Goal: Communication & Community: Answer question/provide support

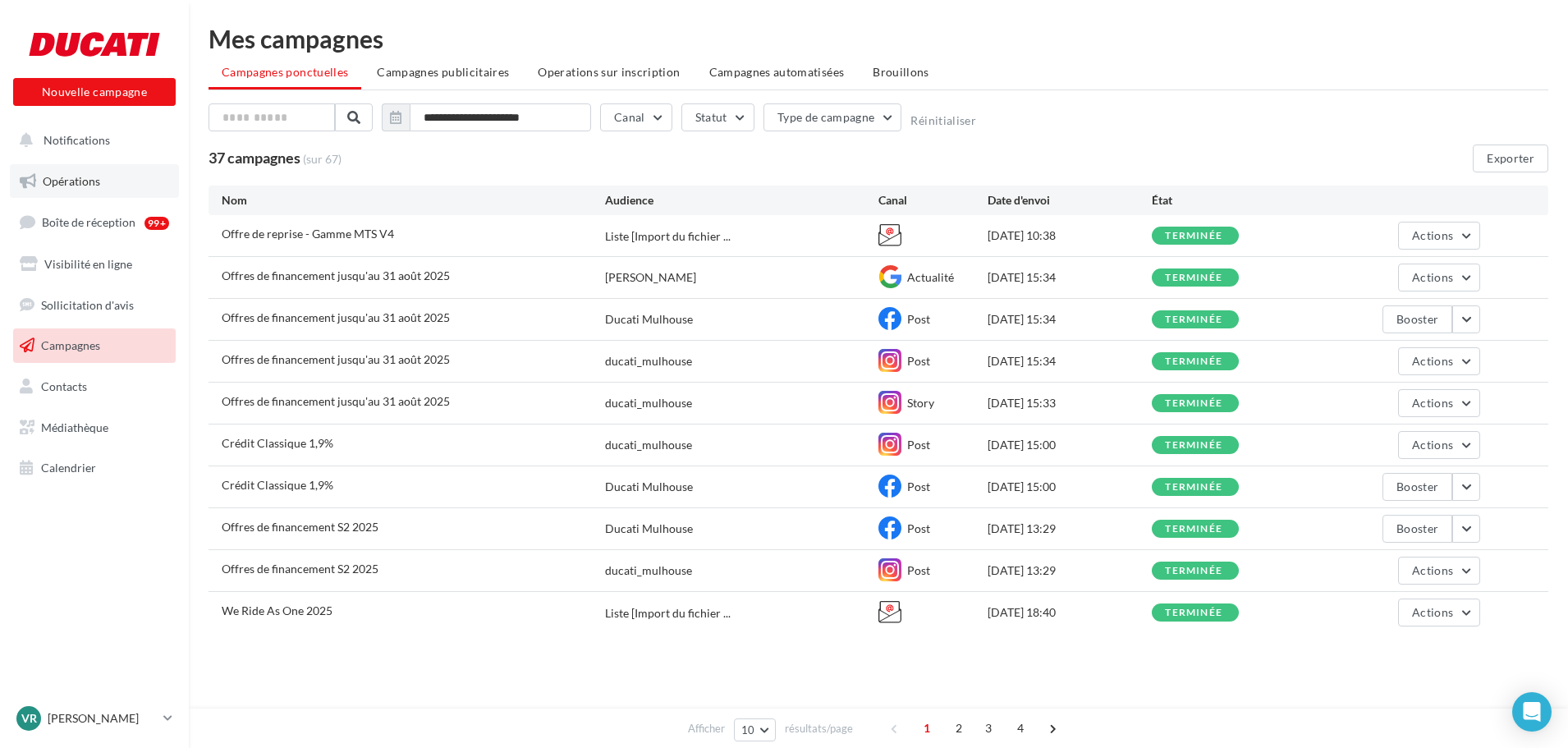
click at [74, 182] on span "Opérations" at bounding box center [71, 181] width 57 height 14
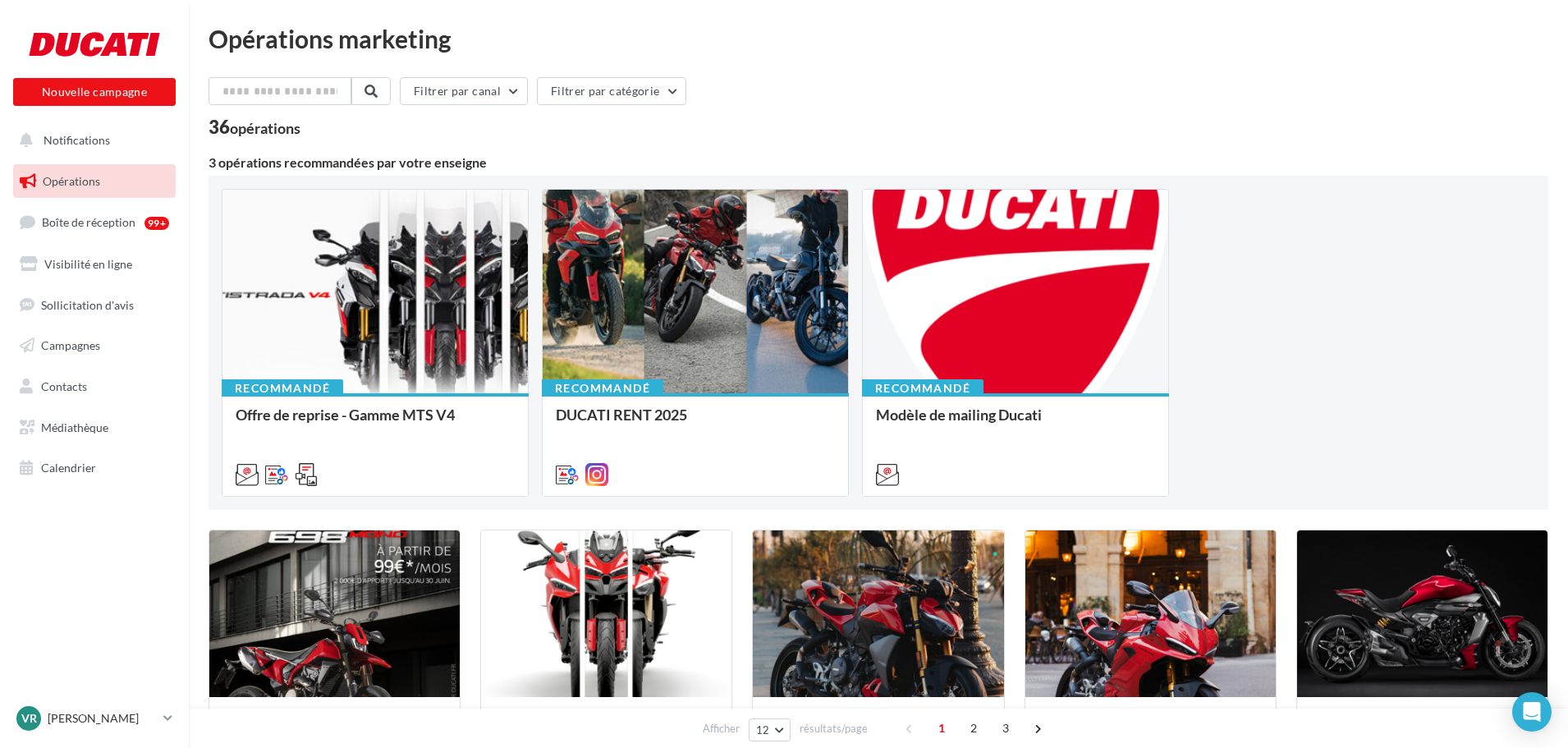
scroll to position [82, 0]
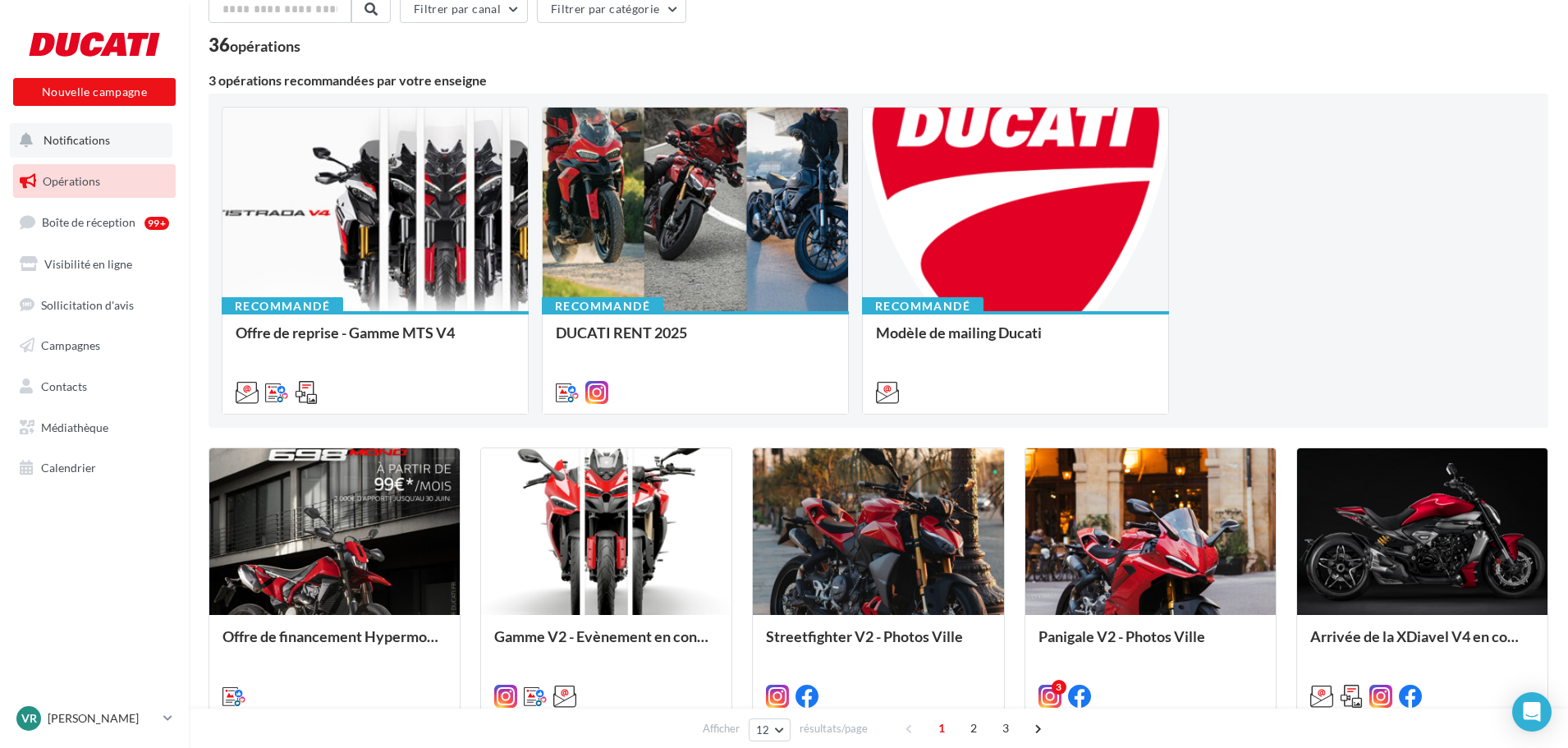
click at [67, 143] on span "Notifications" at bounding box center [77, 140] width 66 height 14
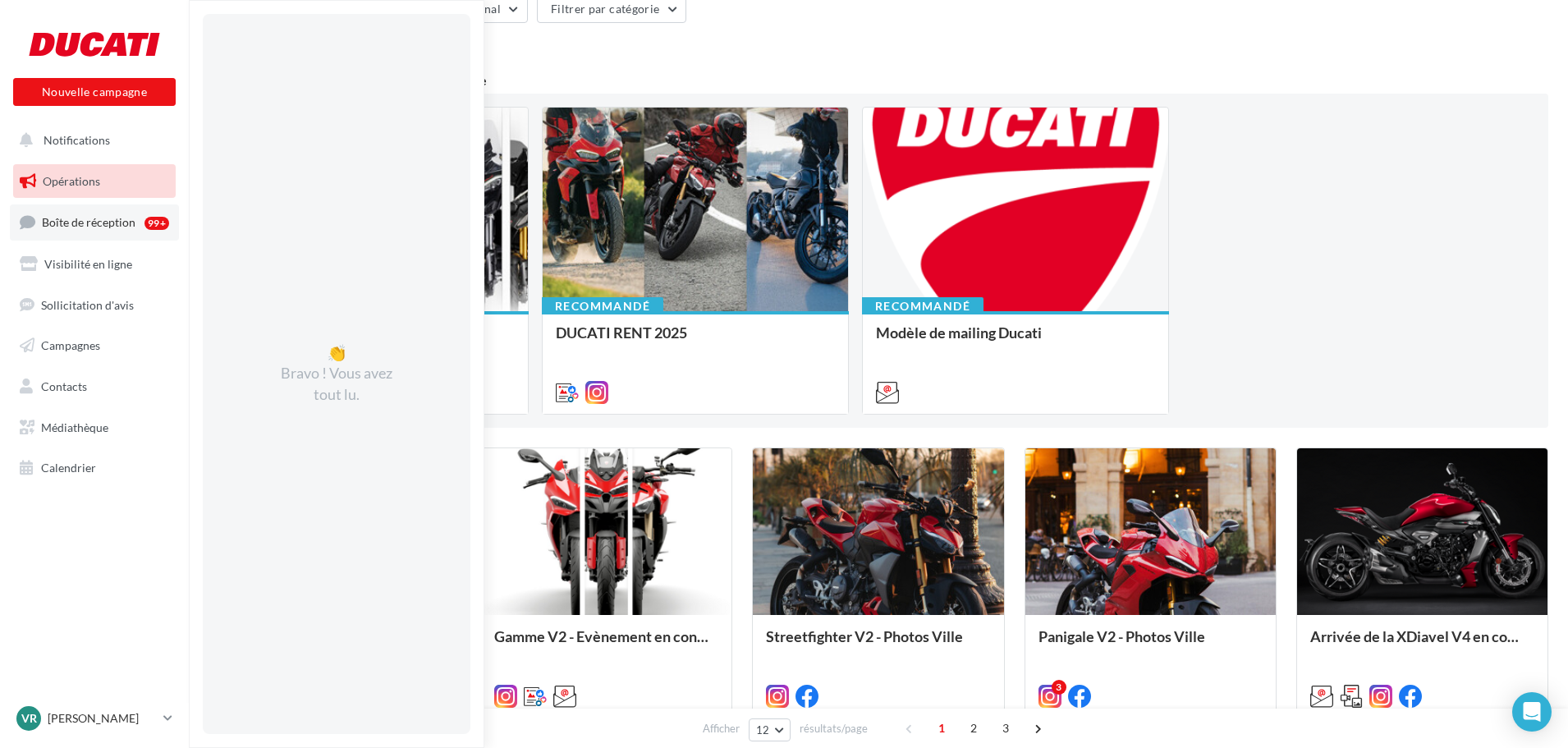
click at [73, 221] on span "Boîte de réception" at bounding box center [88, 222] width 93 height 14
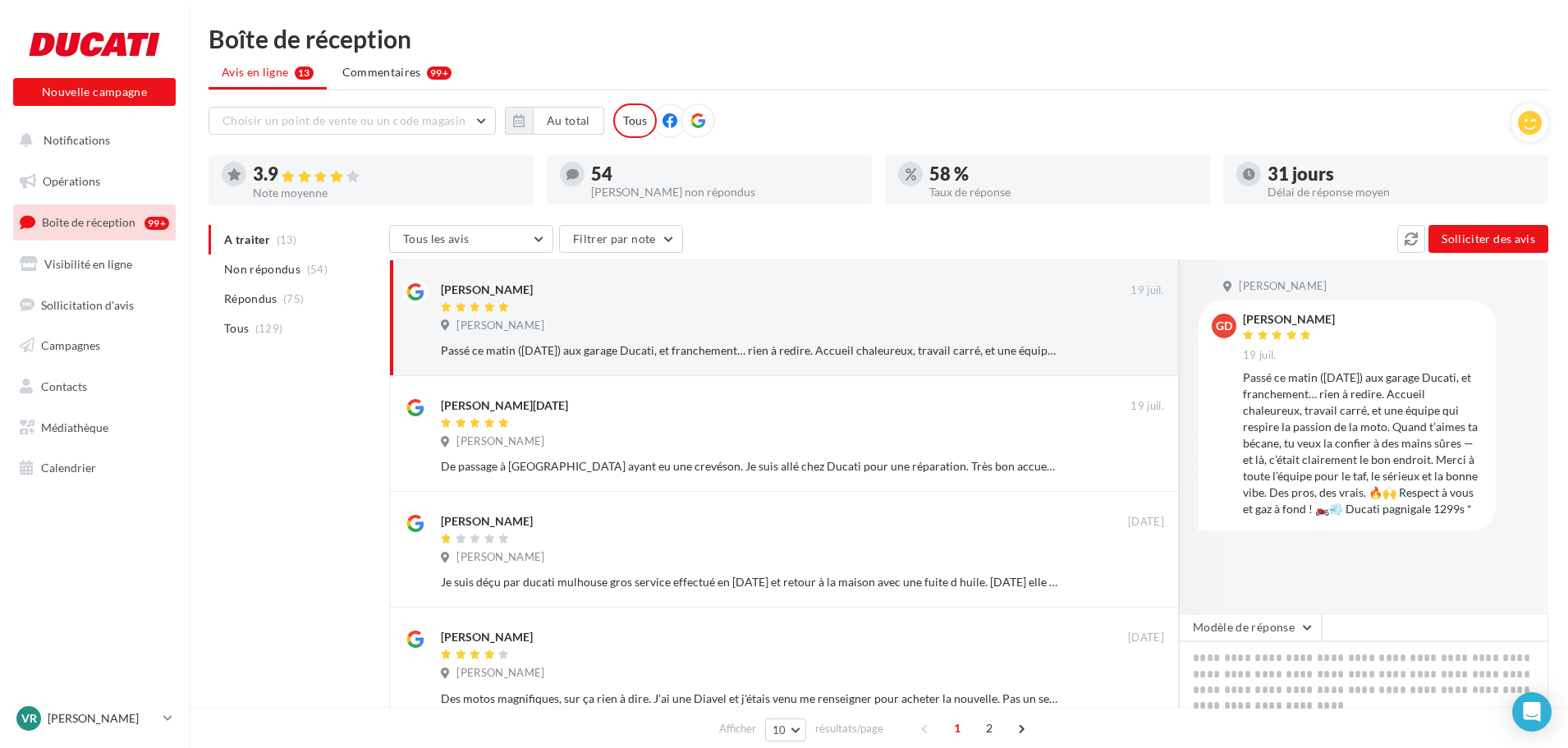
scroll to position [165, 0]
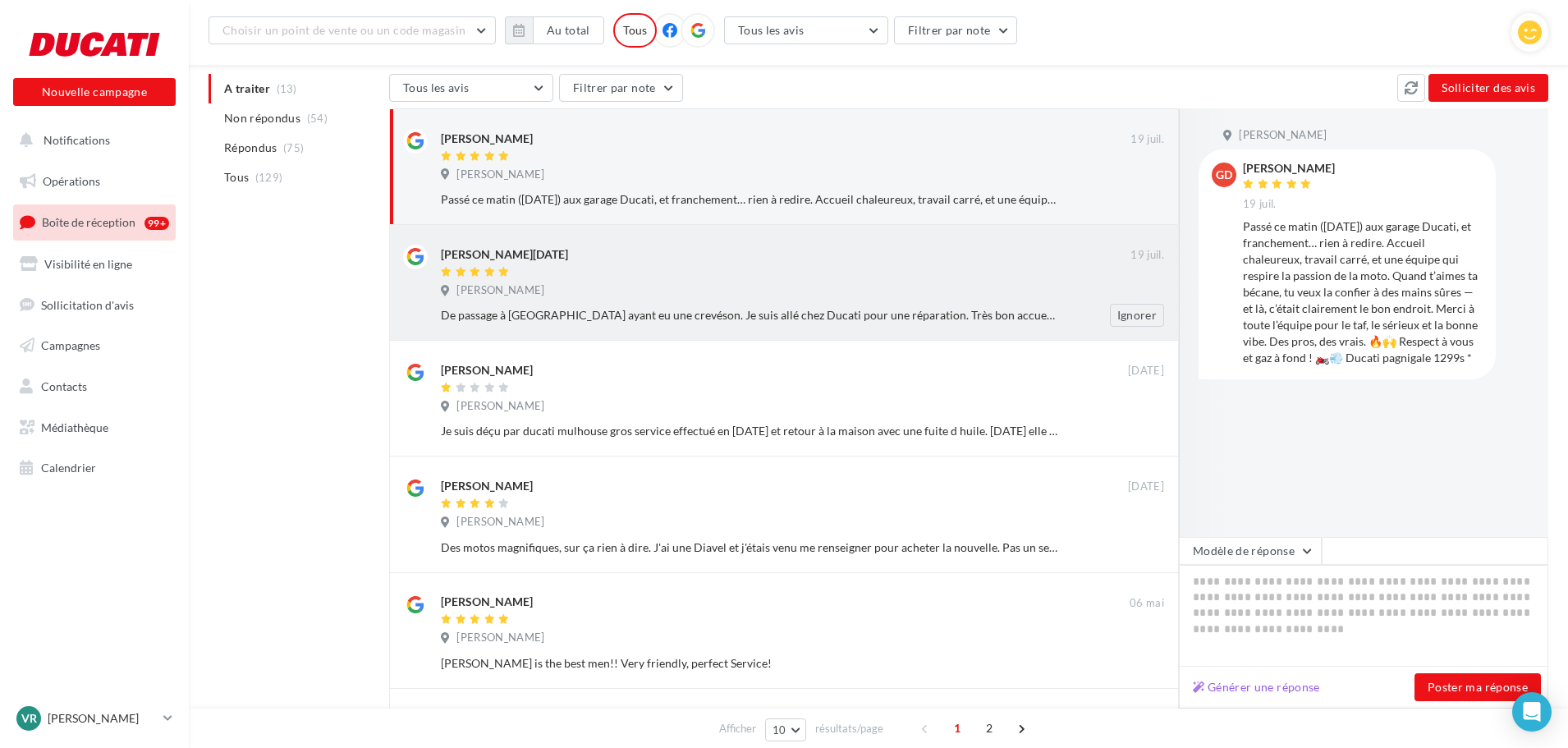
click at [818, 263] on div "[PERSON_NAME][DATE]" at bounding box center [786, 262] width 690 height 35
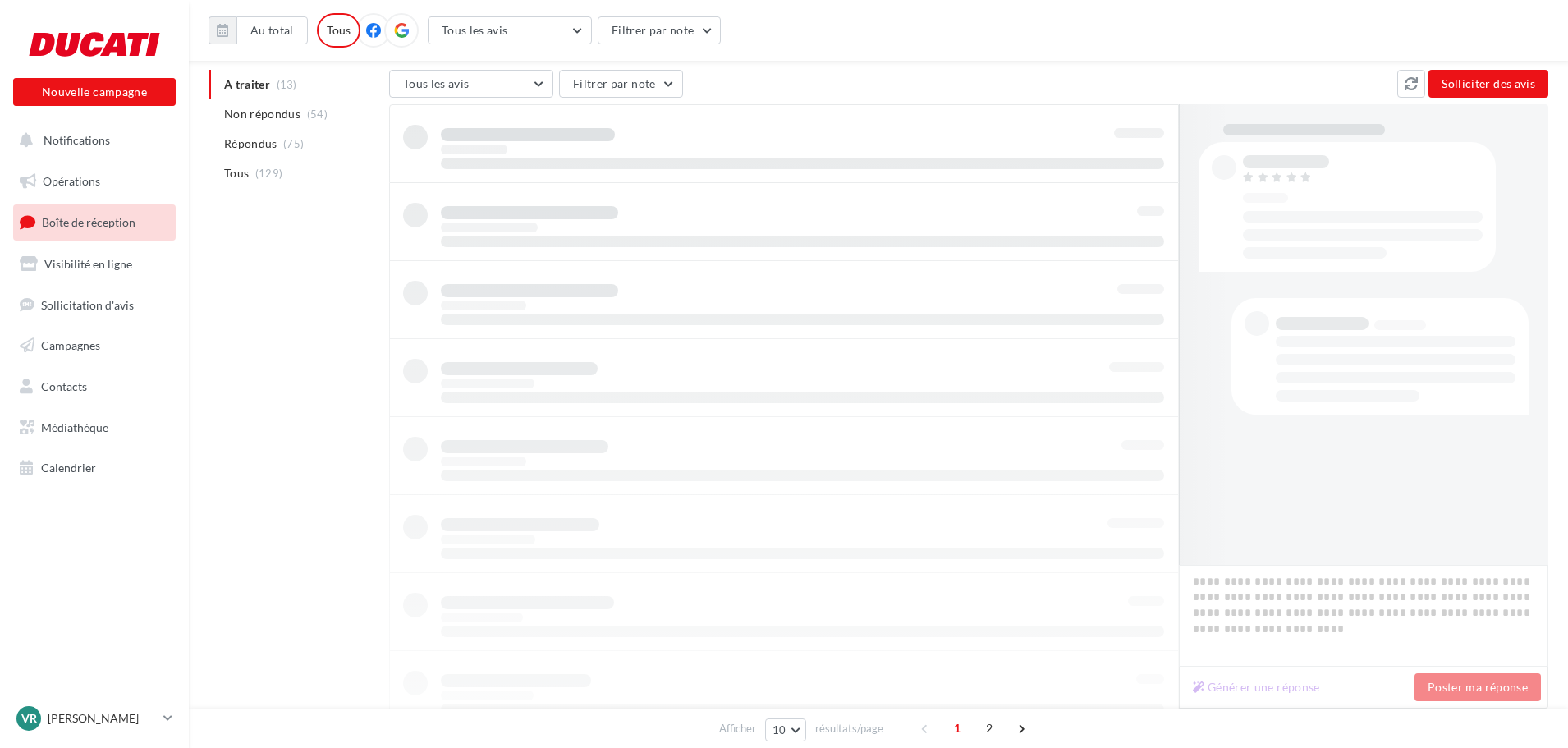
scroll to position [168, 0]
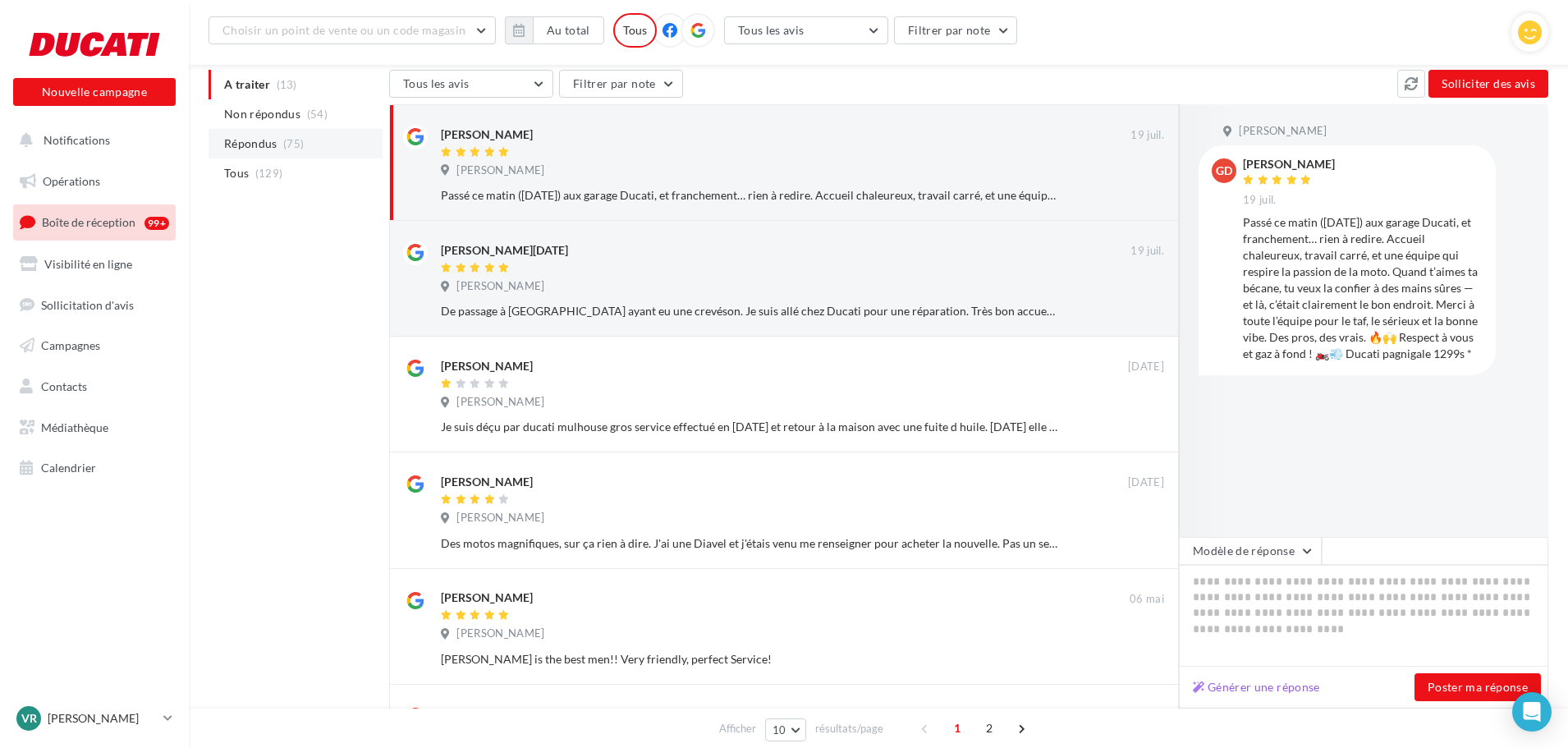
click at [257, 145] on span "Répondus" at bounding box center [250, 144] width 53 height 17
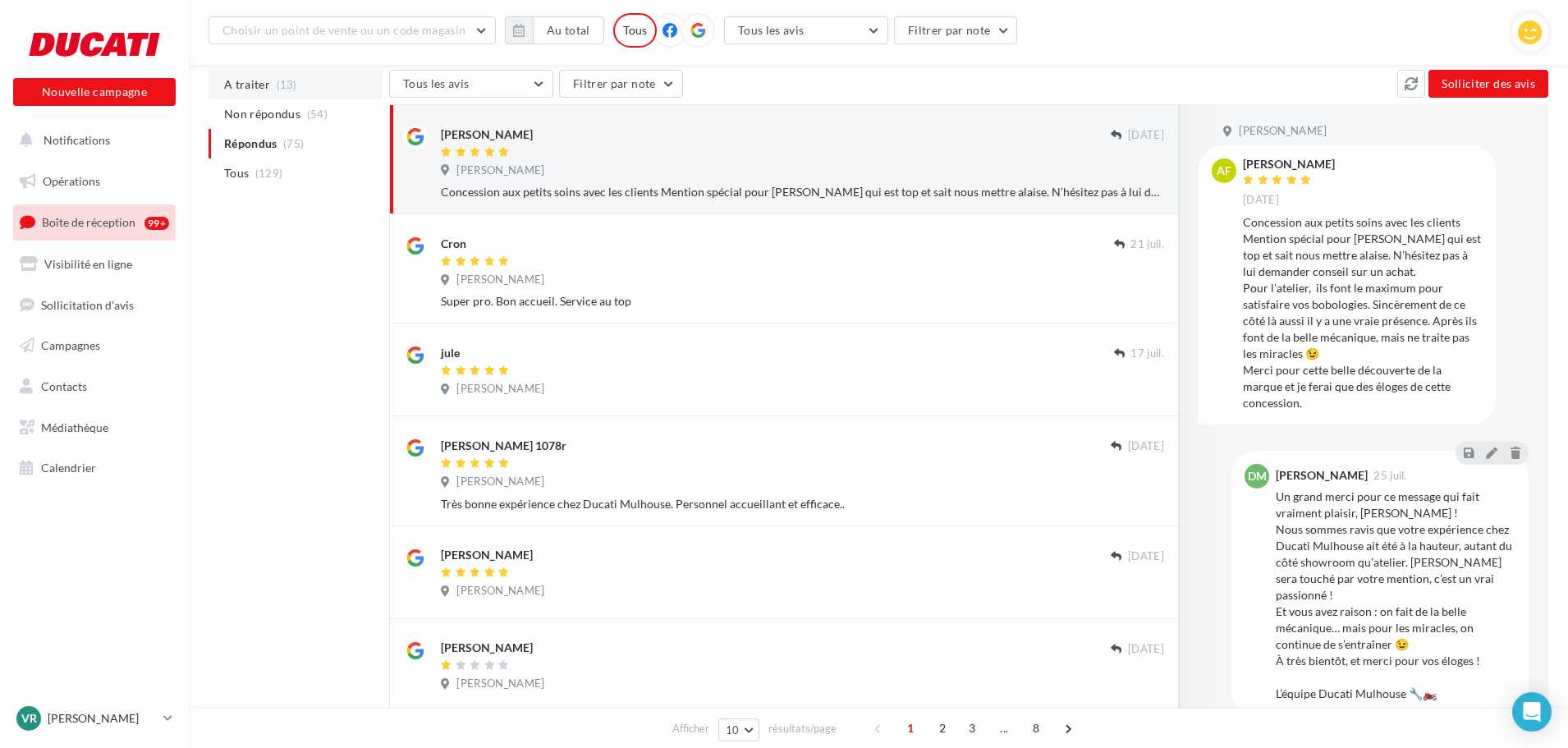
click at [255, 87] on span "A traiter" at bounding box center [247, 84] width 46 height 17
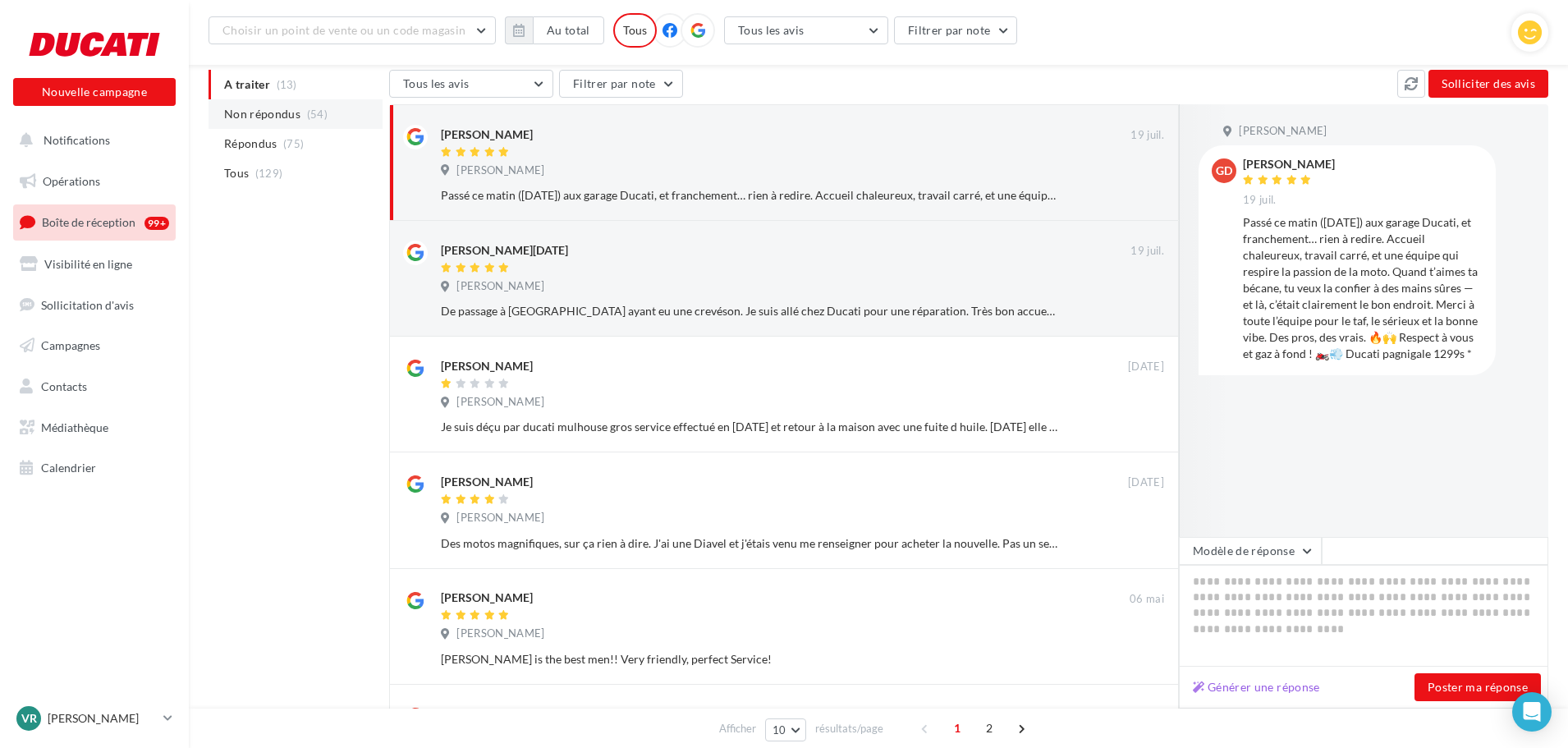
click at [262, 119] on span "Non répondus" at bounding box center [262, 114] width 77 height 17
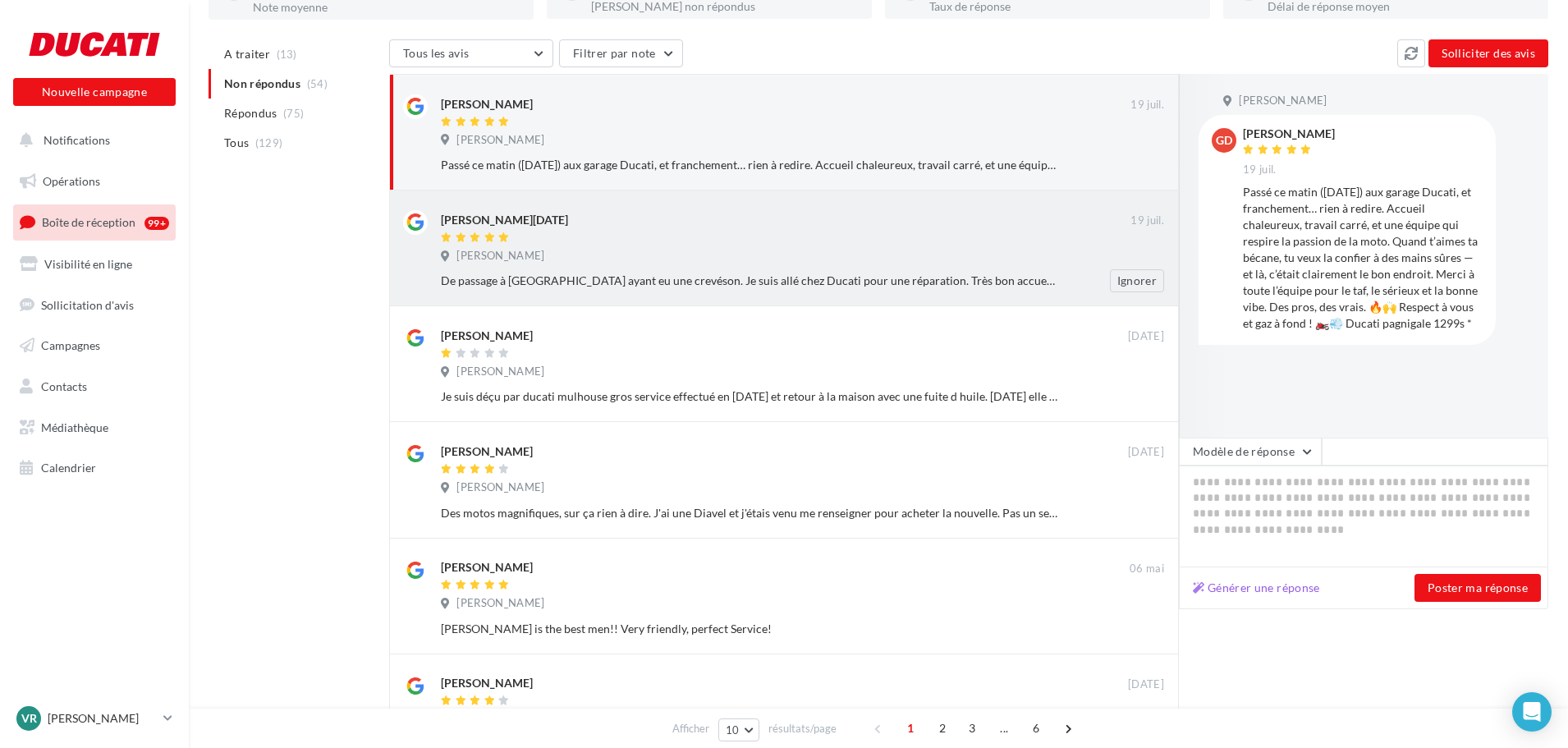
scroll to position [86, 0]
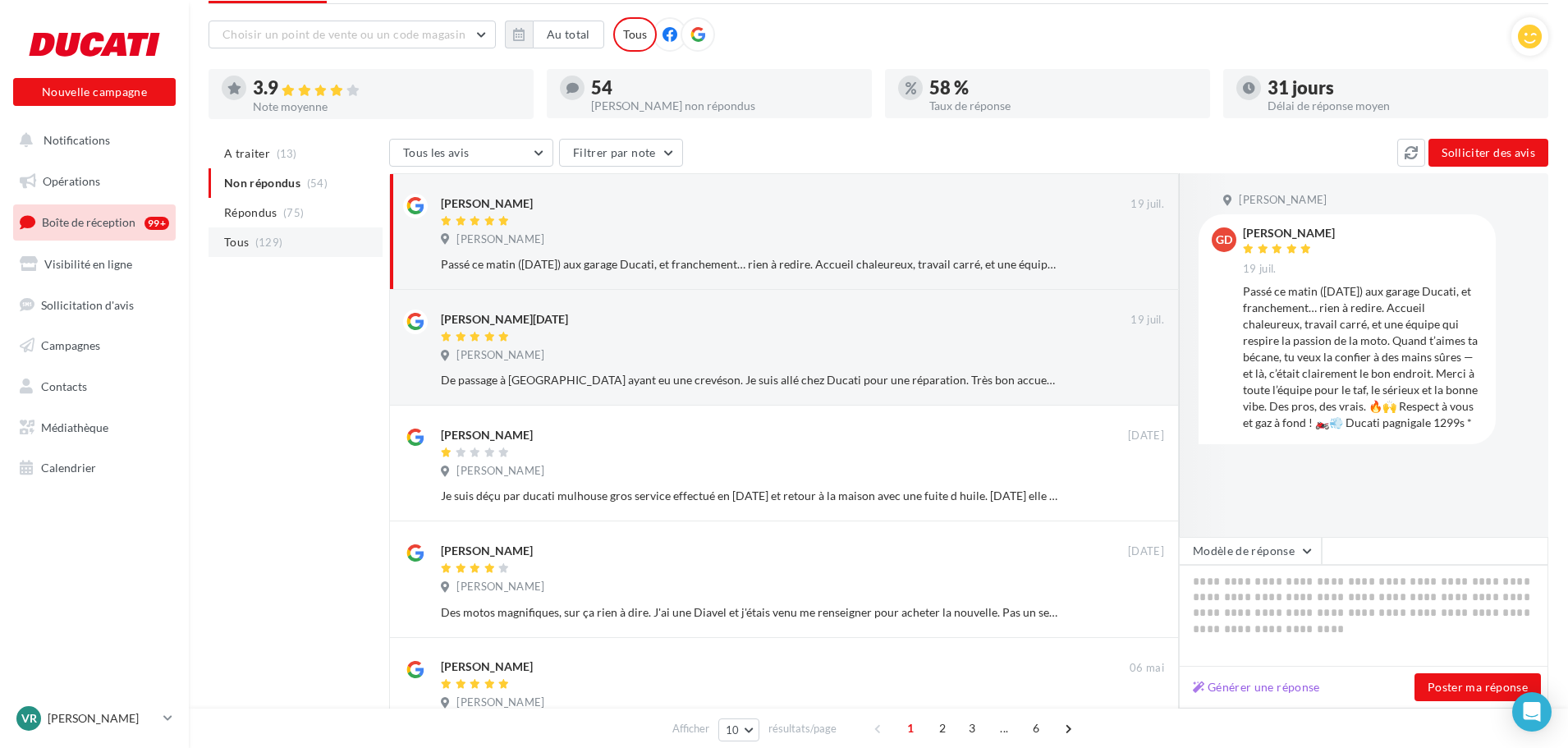
click at [292, 244] on li "Tous (129)" at bounding box center [295, 242] width 174 height 30
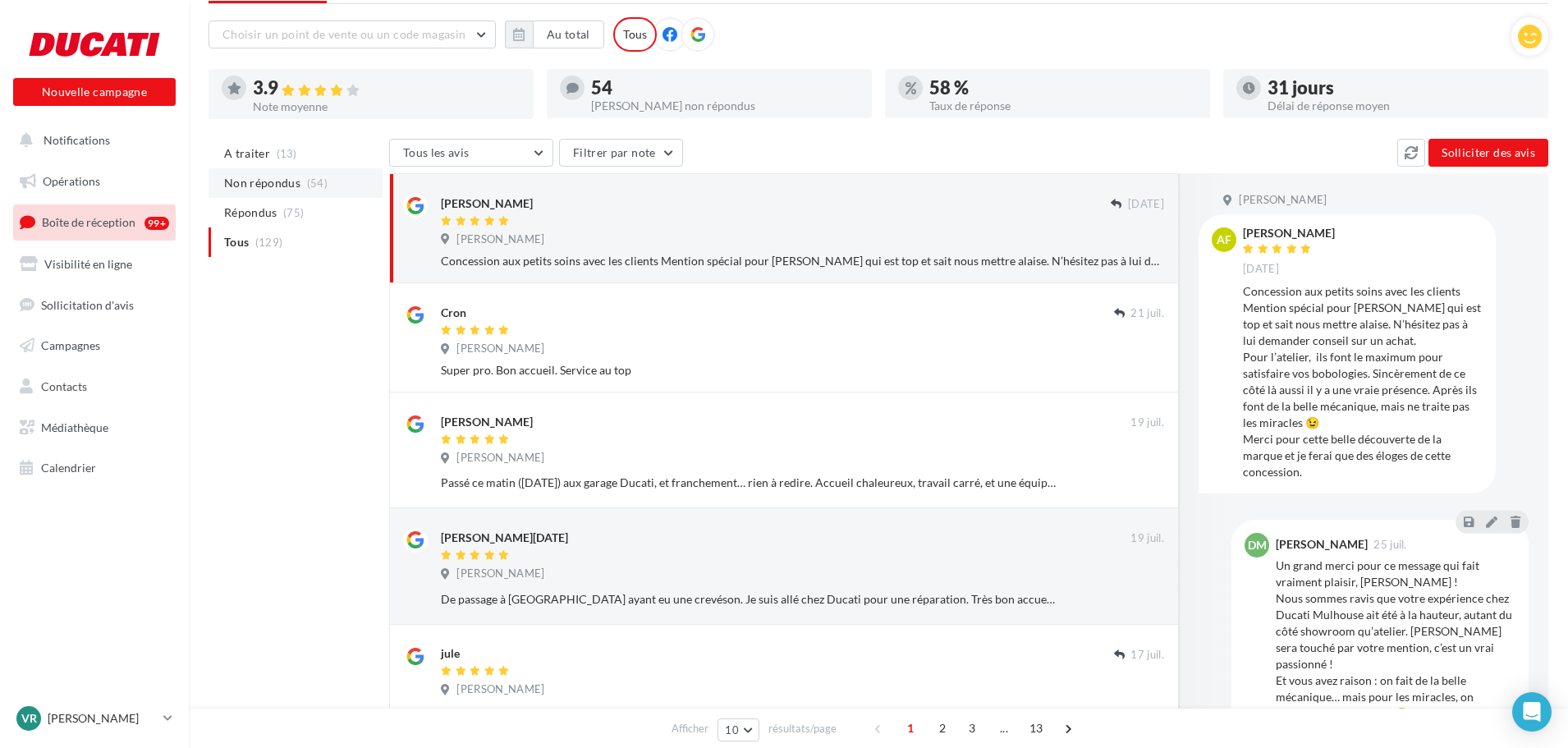
click at [279, 189] on span "Non répondus" at bounding box center [262, 183] width 77 height 17
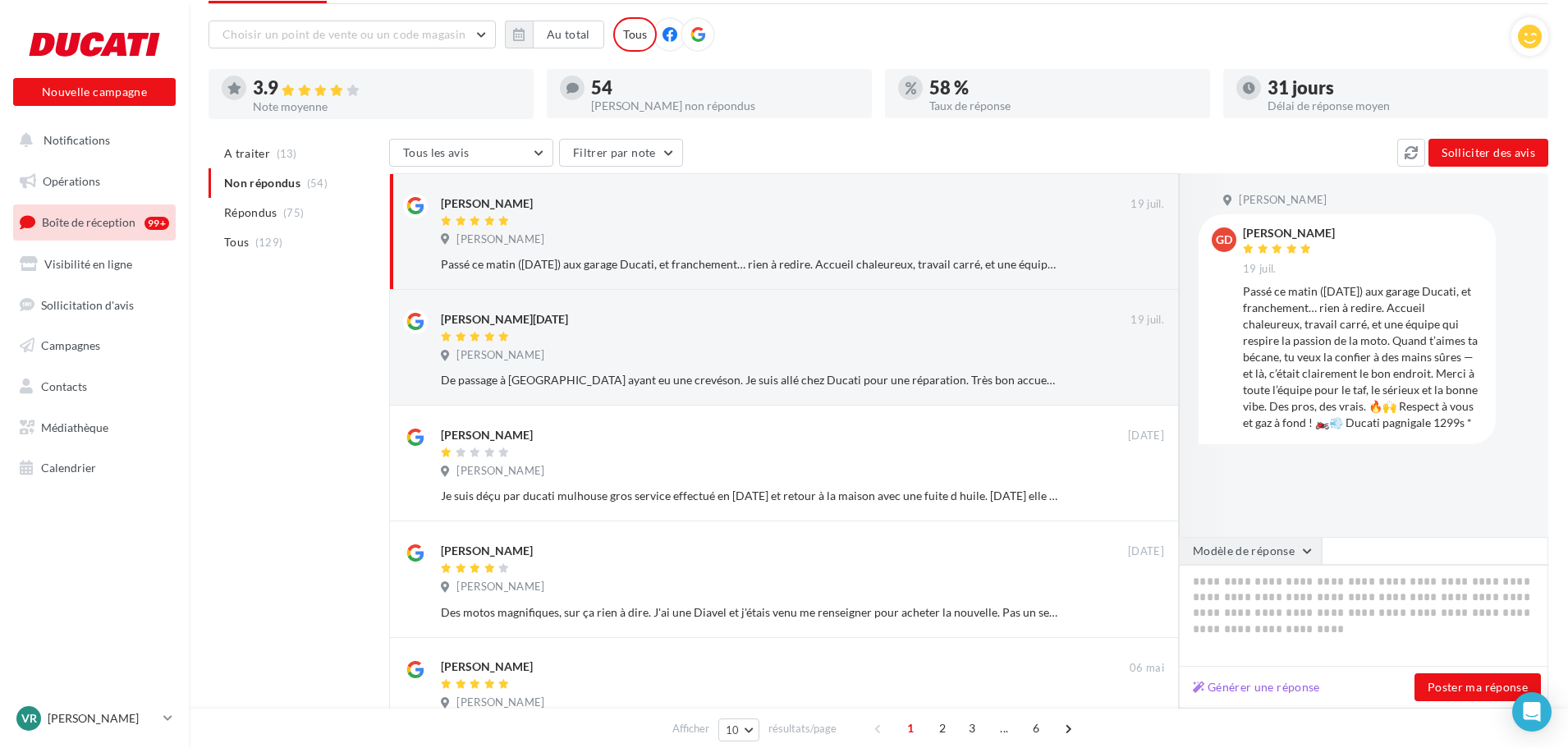
click at [1275, 549] on button "Modèle de réponse" at bounding box center [1251, 550] width 143 height 28
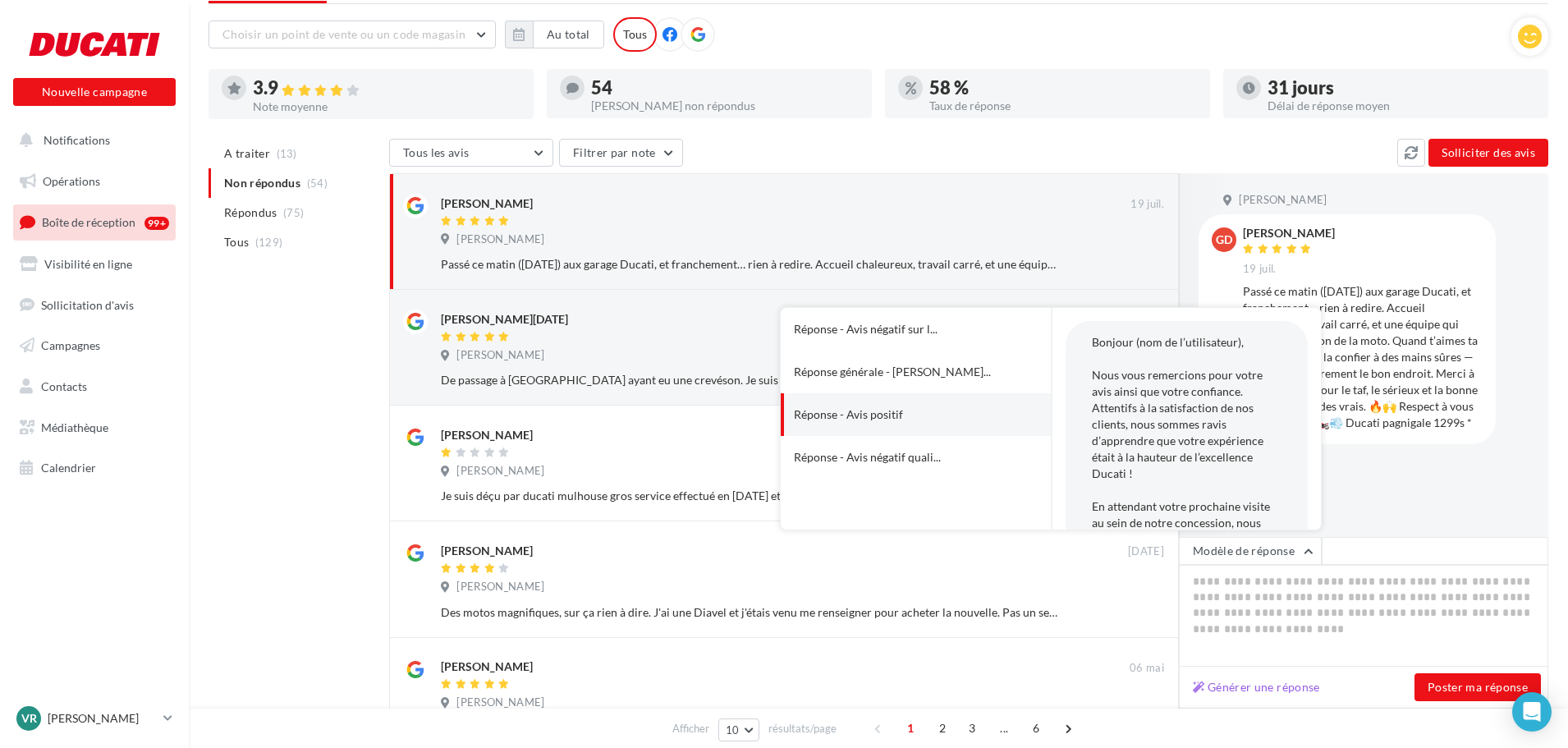
click at [903, 414] on button "Réponse - Avis positif" at bounding box center [893, 414] width 225 height 43
type textarea "**********"
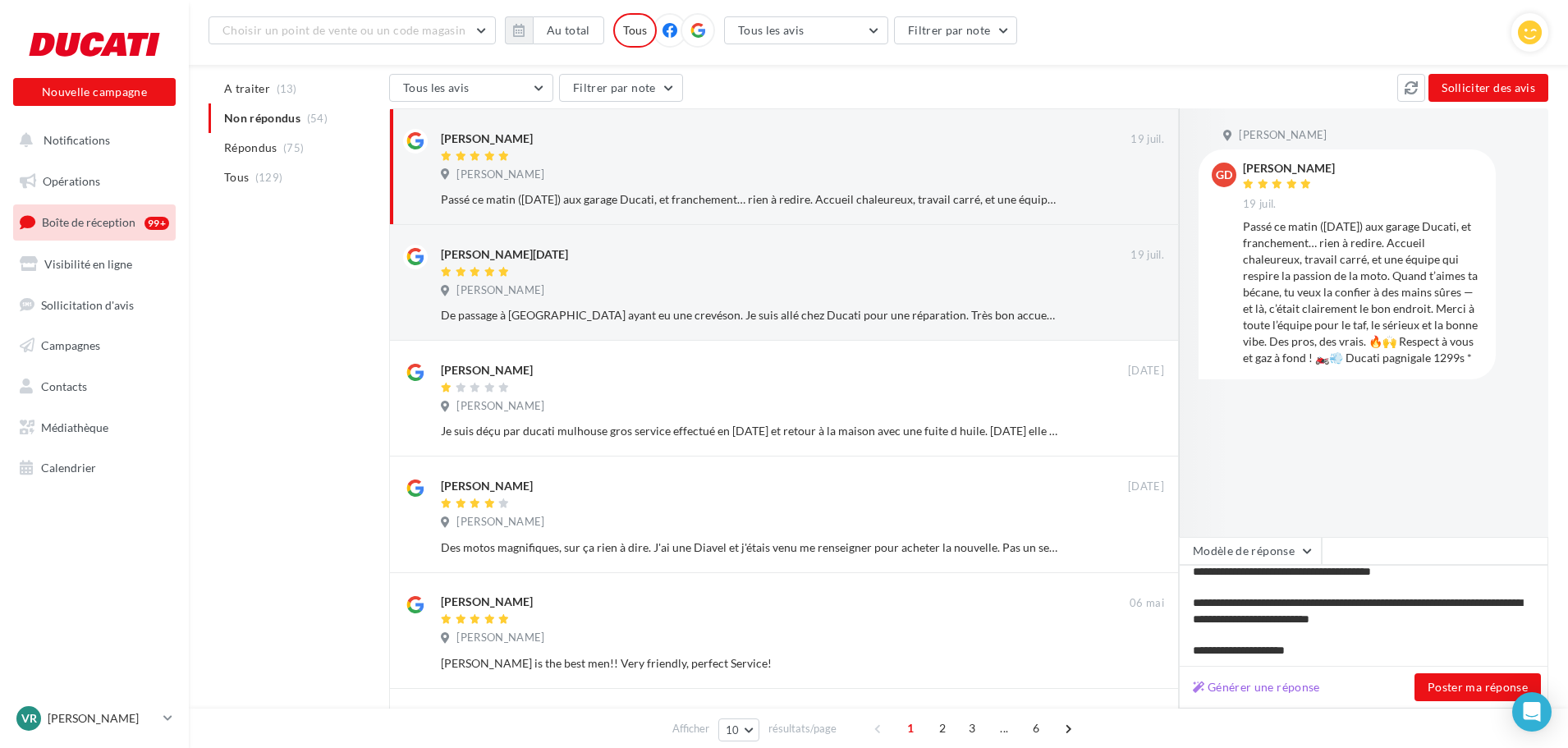
scroll to position [81, 0]
